Goal: Task Accomplishment & Management: Manage account settings

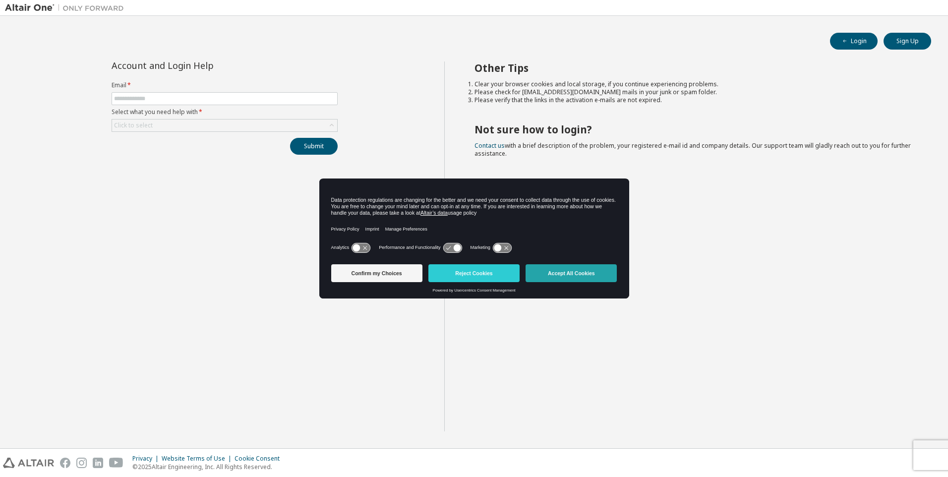
click at [572, 267] on button "Accept All Cookies" at bounding box center [570, 273] width 91 height 18
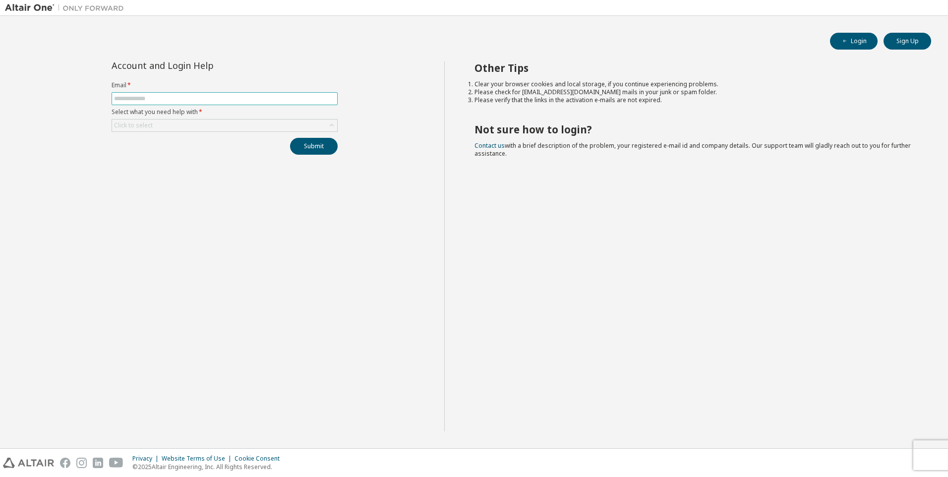
click at [182, 97] on input "text" at bounding box center [224, 99] width 221 height 8
type input "**********"
click at [184, 125] on div "Click to select" at bounding box center [224, 125] width 225 height 12
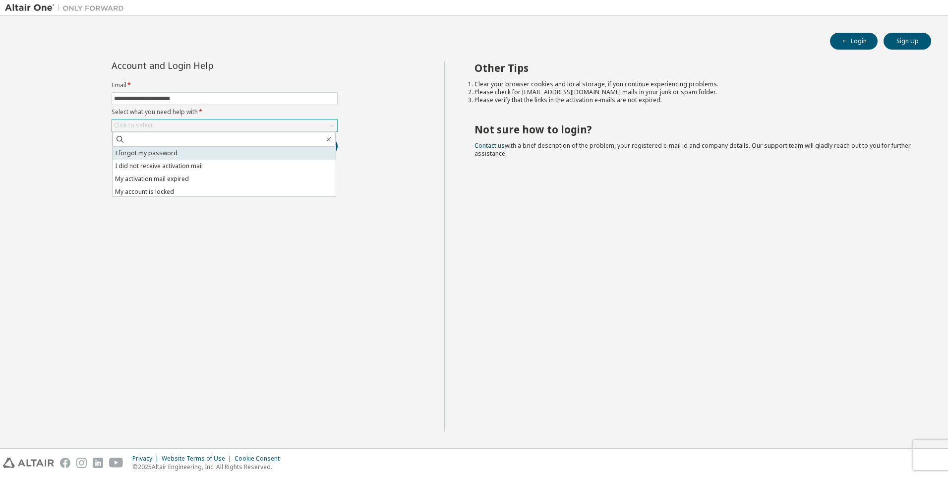
click at [181, 152] on li "I forgot my password" at bounding box center [224, 153] width 223 height 13
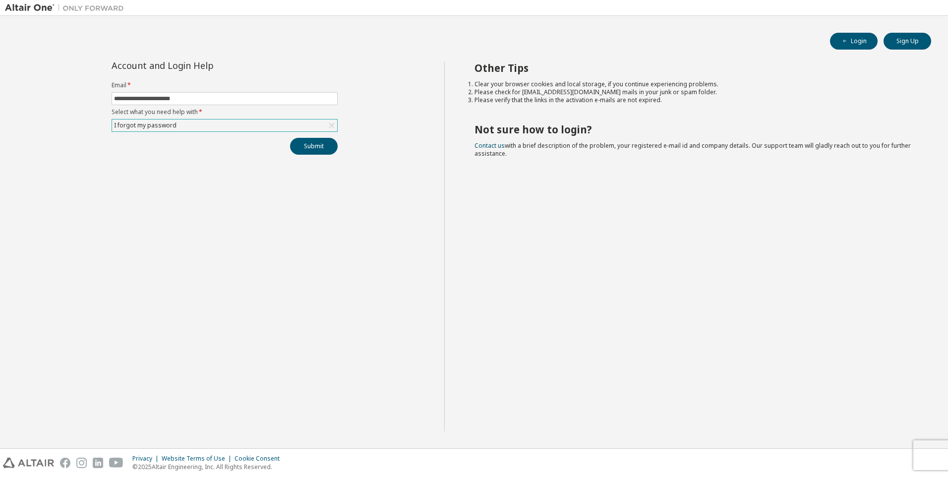
click at [314, 155] on div "**********" at bounding box center [224, 246] width 439 height 370
click at [314, 145] on button "Submit" at bounding box center [314, 146] width 48 height 17
click at [316, 150] on button "Submit" at bounding box center [314, 146] width 48 height 17
click at [929, 428] on icon "button" at bounding box center [927, 427] width 6 height 6
click at [921, 457] on div at bounding box center [924, 457] width 12 height 9
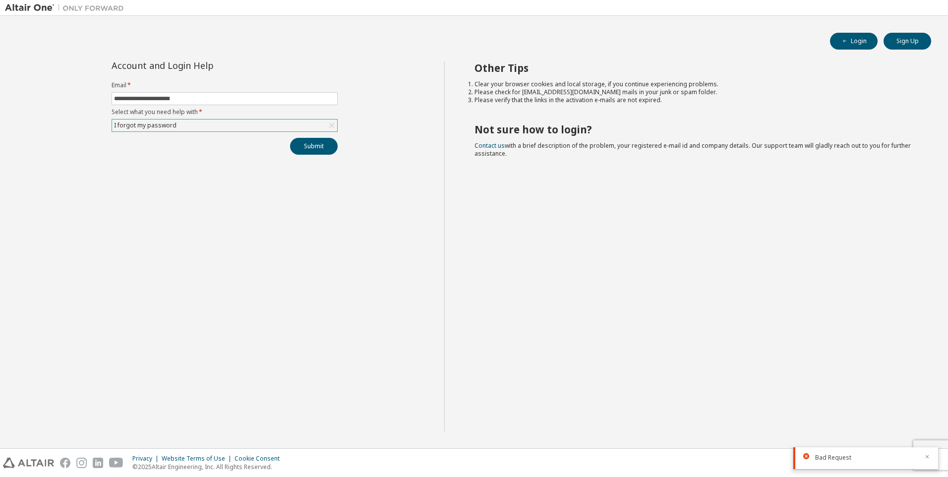
click at [925, 456] on icon "button" at bounding box center [927, 456] width 6 height 6
click at [157, 123] on div "I forgot my password" at bounding box center [145, 125] width 65 height 11
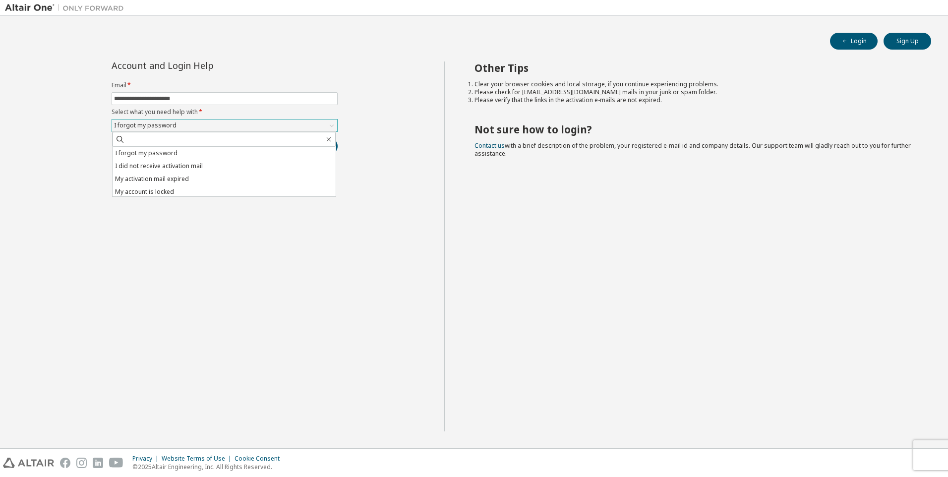
click at [157, 123] on div "I forgot my password" at bounding box center [145, 125] width 65 height 11
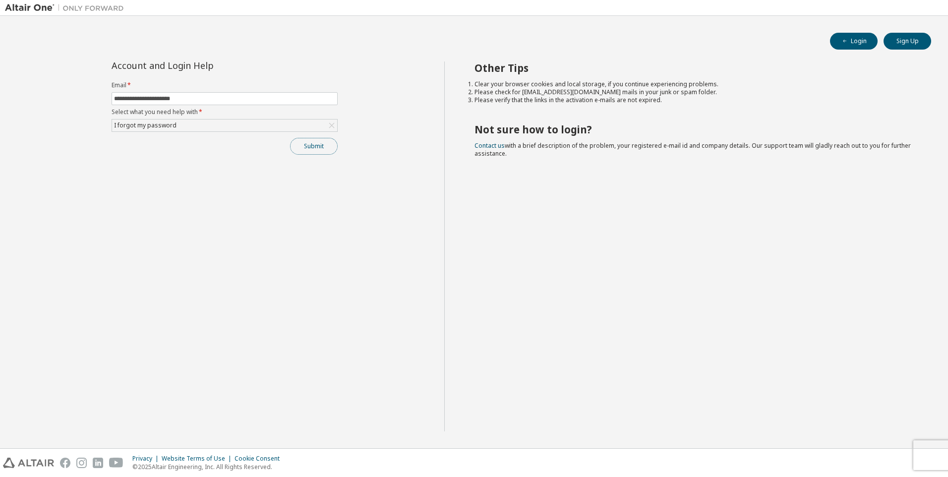
click at [313, 148] on button "Submit" at bounding box center [314, 146] width 48 height 17
click at [830, 457] on span "Bad Request" at bounding box center [833, 457] width 36 height 8
click at [927, 454] on icon "button" at bounding box center [927, 456] width 6 height 6
click at [927, 469] on div "Bad Request" at bounding box center [865, 480] width 145 height 22
click at [138, 99] on input "text" at bounding box center [224, 99] width 221 height 8
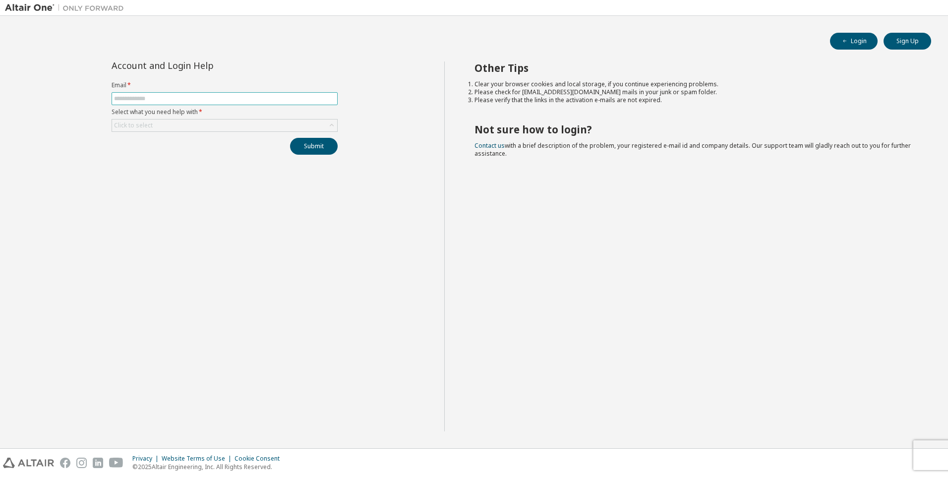
type input "**********"
click at [172, 120] on div "Click to select" at bounding box center [224, 125] width 225 height 12
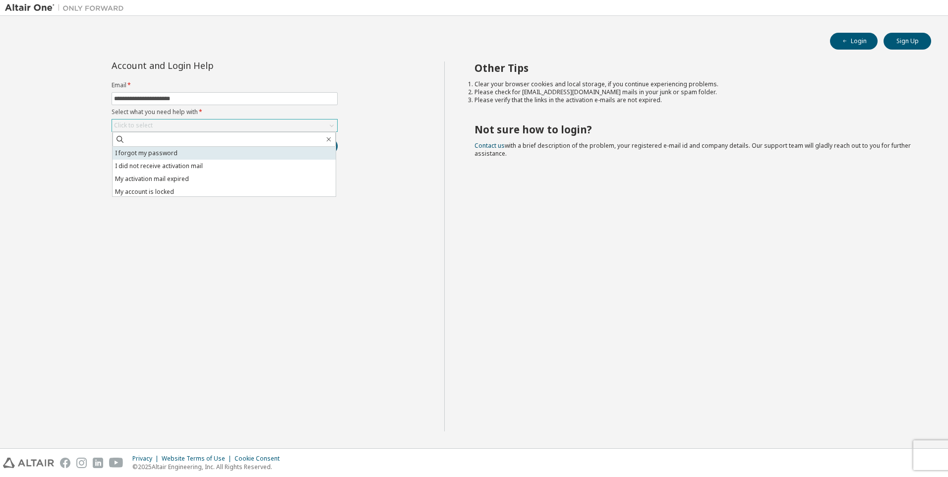
click at [149, 150] on li "I forgot my password" at bounding box center [224, 153] width 223 height 13
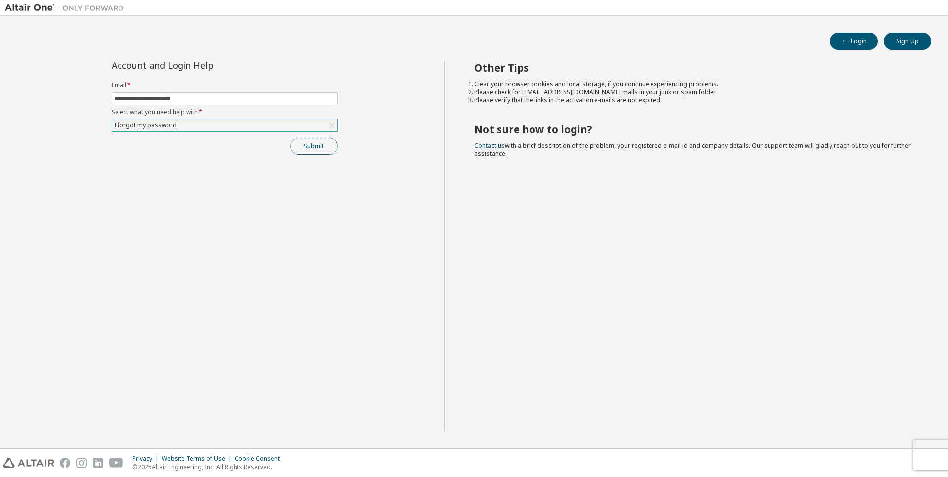
click at [321, 143] on button "Submit" at bounding box center [314, 146] width 48 height 17
click at [857, 43] on button "Login" at bounding box center [854, 41] width 48 height 17
click at [185, 98] on input "text" at bounding box center [224, 99] width 221 height 8
type input "**********"
click at [228, 133] on div "**********" at bounding box center [225, 107] width 238 height 93
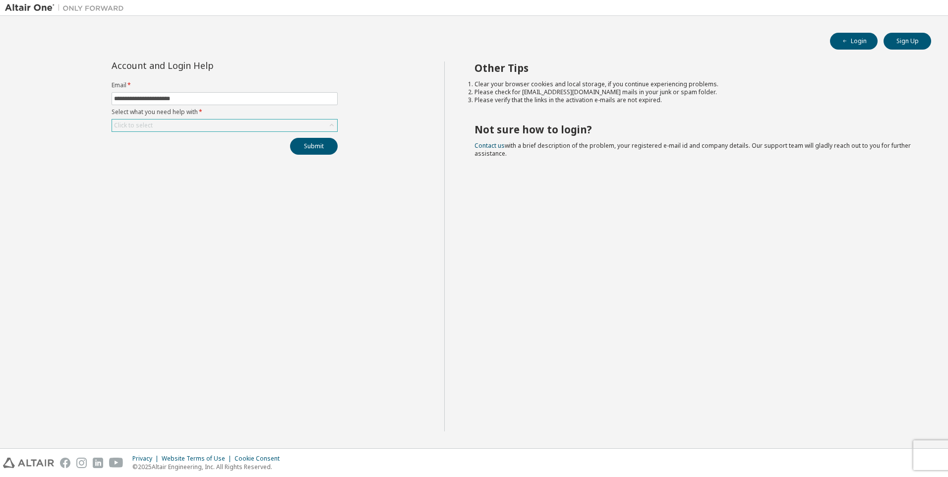
click at [230, 124] on div "Click to select" at bounding box center [224, 125] width 225 height 12
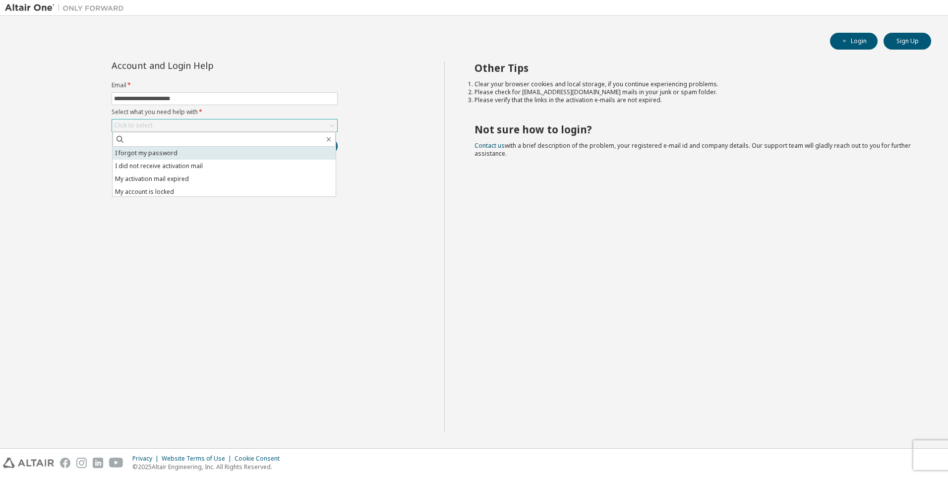
click at [214, 150] on li "I forgot my password" at bounding box center [224, 153] width 223 height 13
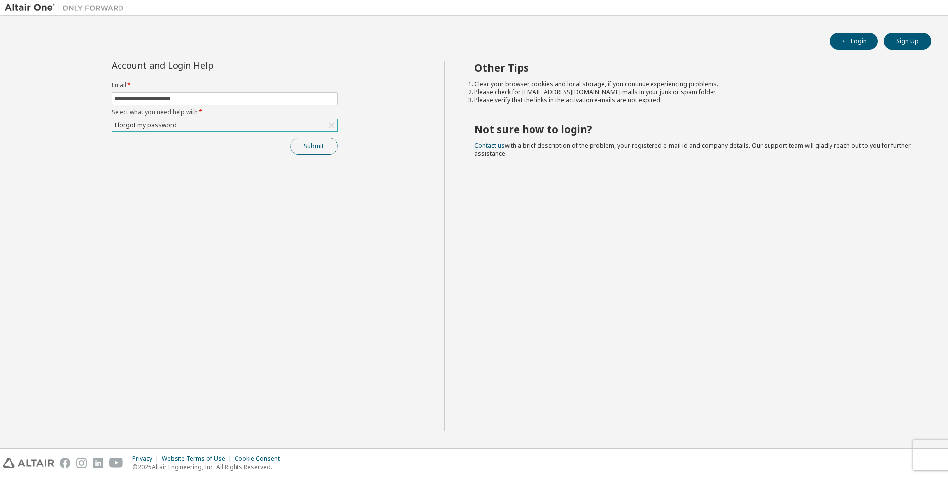
click at [313, 144] on button "Submit" at bounding box center [314, 146] width 48 height 17
click at [926, 428] on icon "button" at bounding box center [927, 427] width 6 height 6
click at [925, 453] on icon "button" at bounding box center [927, 456] width 6 height 6
click at [930, 469] on div "Bad Request" at bounding box center [865, 480] width 145 height 22
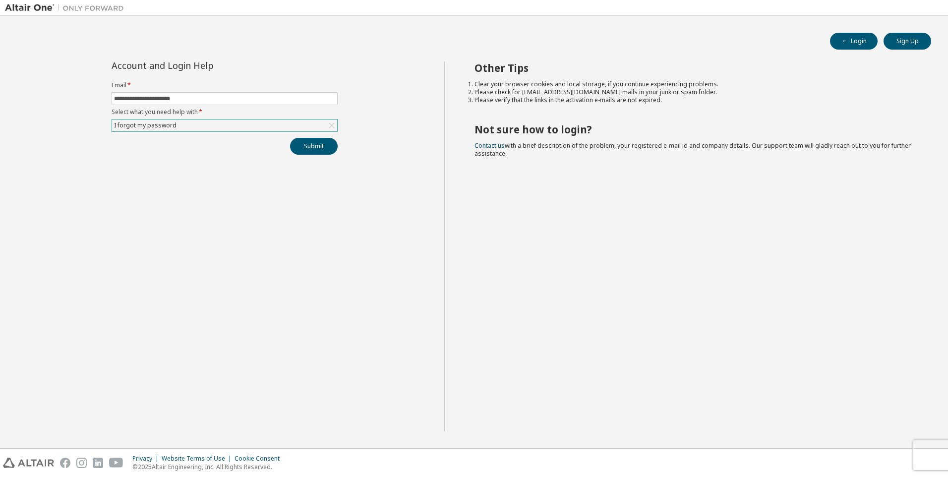
click at [934, 450] on div "Privacy Website Terms of Use Cookie Consent © 2025 Altair Engineering, Inc. All…" at bounding box center [474, 463] width 948 height 28
click at [314, 155] on div "**********" at bounding box center [224, 246] width 439 height 370
click at [311, 148] on button "Submit" at bounding box center [314, 146] width 48 height 17
click at [853, 427] on div "Bad Request" at bounding box center [866, 427] width 103 height 9
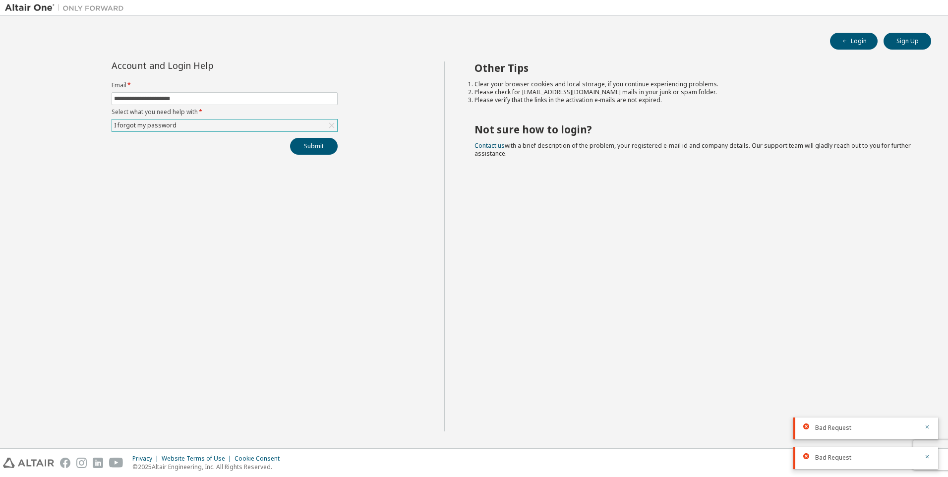
click at [794, 427] on div "Bad Request" at bounding box center [865, 428] width 145 height 22
click at [809, 465] on div "Bad Request" at bounding box center [865, 458] width 145 height 22
click at [169, 96] on input "**********" at bounding box center [224, 99] width 221 height 8
click at [309, 147] on button "Submit" at bounding box center [314, 146] width 48 height 17
click at [928, 456] on icon "button" at bounding box center [927, 456] width 6 height 6
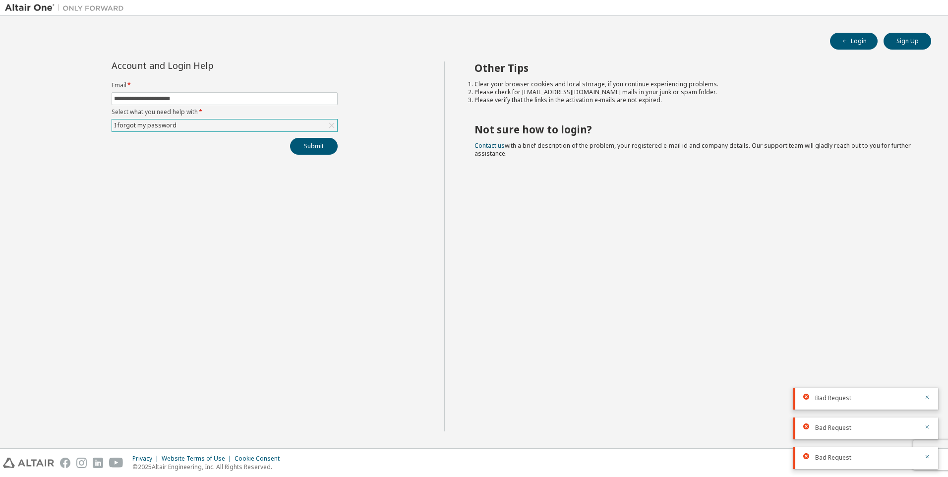
click at [927, 409] on div "Bad Request" at bounding box center [865, 399] width 145 height 22
click at [929, 430] on button "button" at bounding box center [927, 427] width 6 height 9
click at [928, 455] on icon "button" at bounding box center [926, 456] width 3 height 3
click at [304, 147] on button "Submit" at bounding box center [314, 146] width 48 height 17
click at [928, 459] on button "button" at bounding box center [927, 457] width 6 height 9
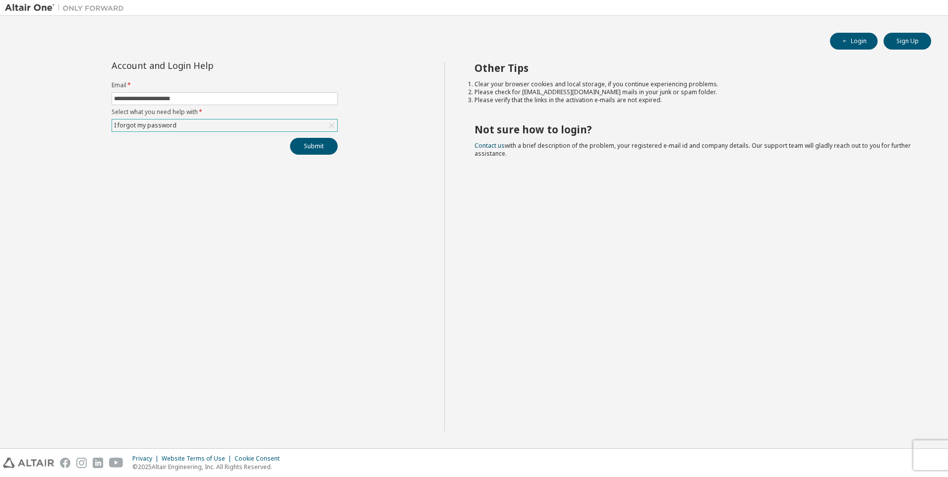
click at [935, 450] on div "Privacy Website Terms of Use Cookie Consent © 2025 Altair Engineering, Inc. All…" at bounding box center [474, 463] width 948 height 28
click at [128, 97] on input "text" at bounding box center [224, 99] width 221 height 8
type input "**********"
click at [117, 120] on div "Click to select" at bounding box center [134, 125] width 42 height 11
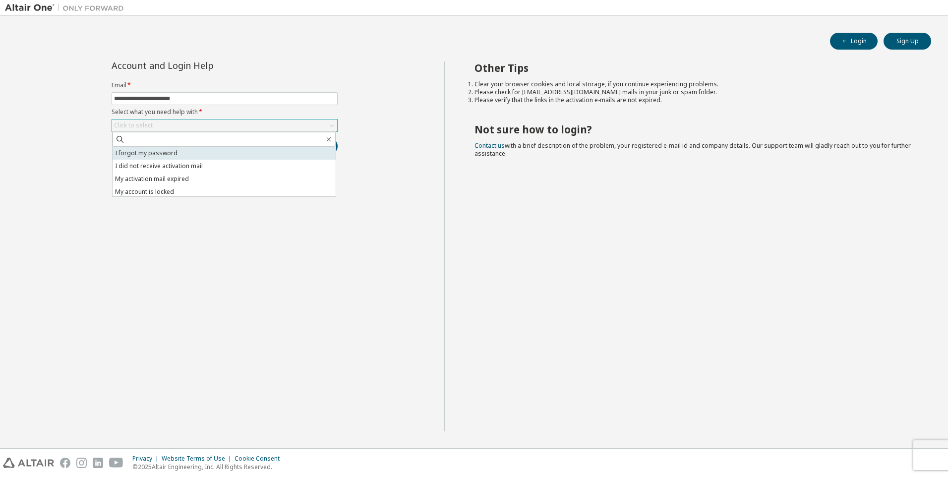
click at [138, 155] on li "I forgot my password" at bounding box center [224, 153] width 223 height 13
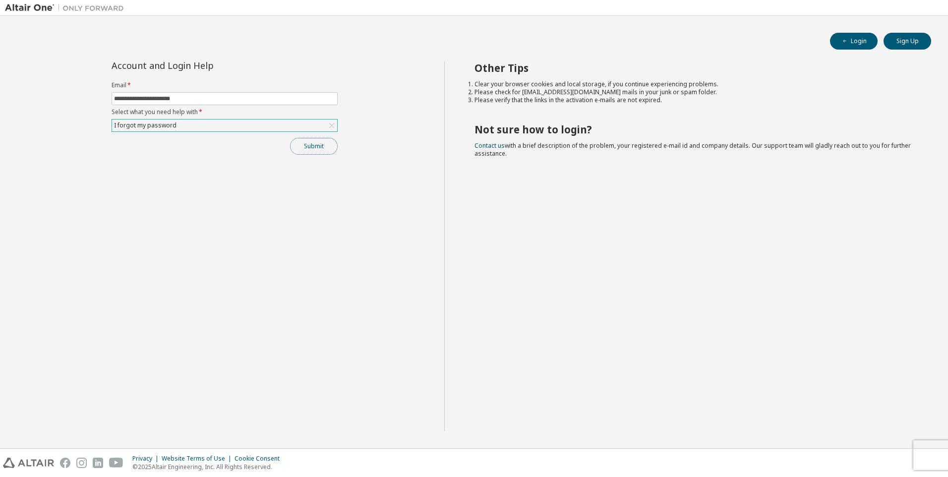
click at [304, 154] on button "Submit" at bounding box center [314, 146] width 48 height 17
